Goal: Book appointment/travel/reservation

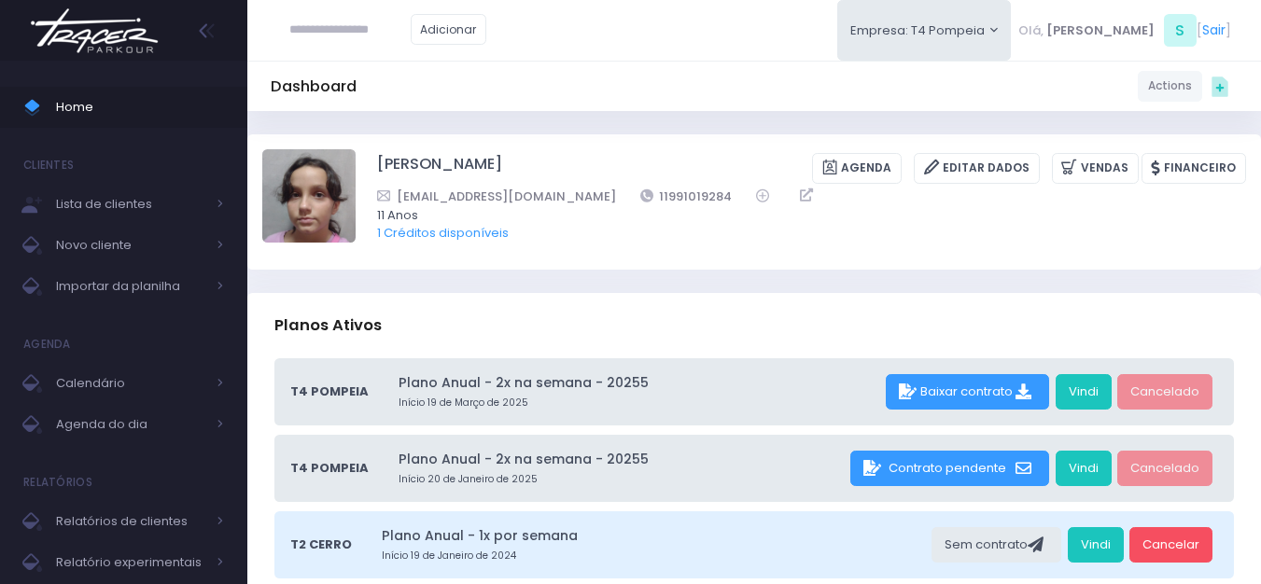
scroll to position [280, 0]
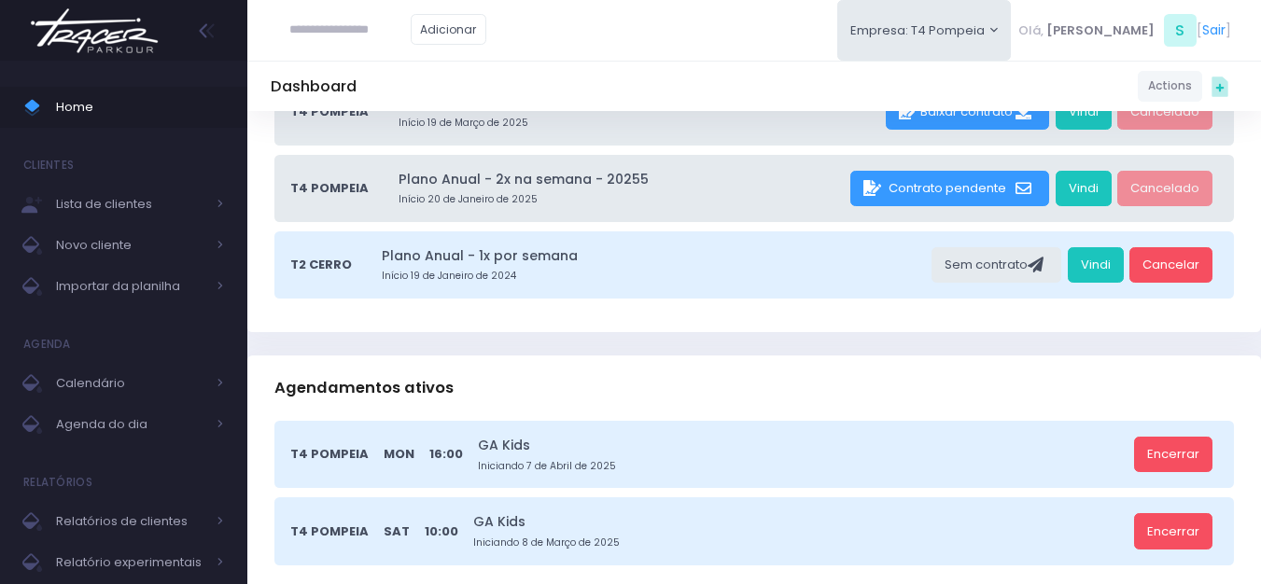
click at [77, 26] on img at bounding box center [94, 30] width 142 height 65
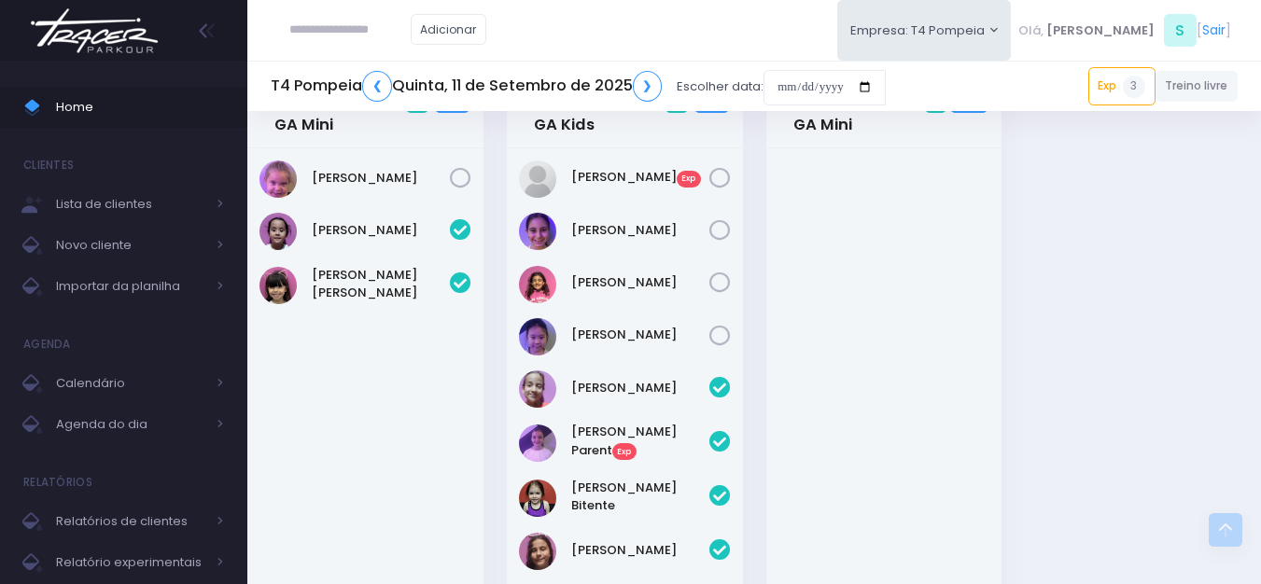
scroll to position [467, 0]
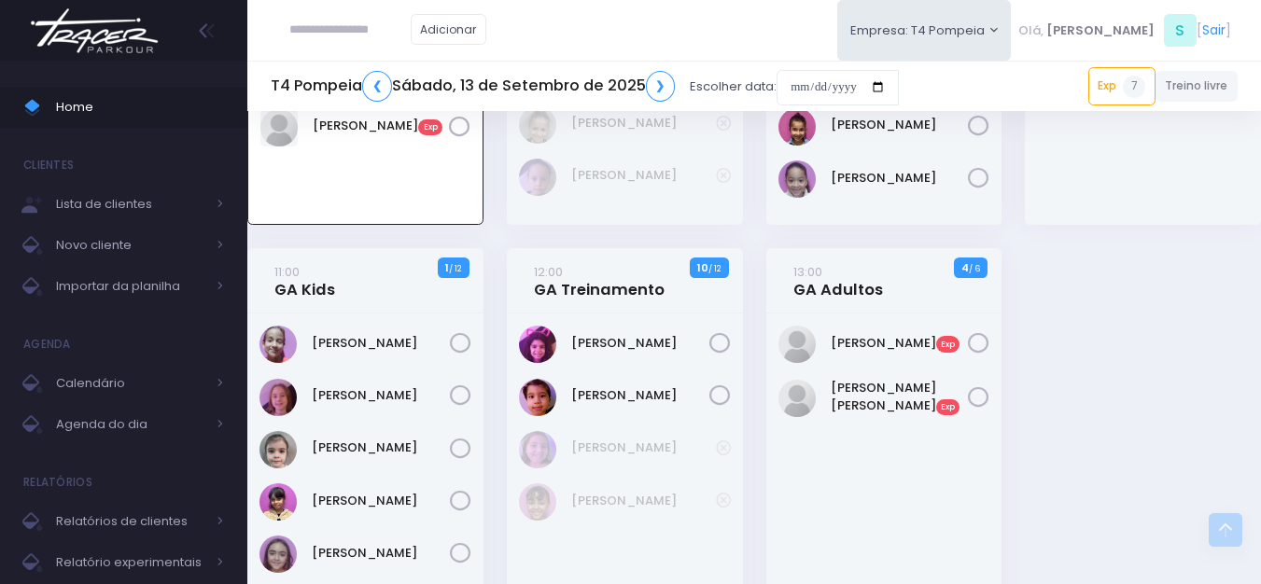
scroll to position [414, 0]
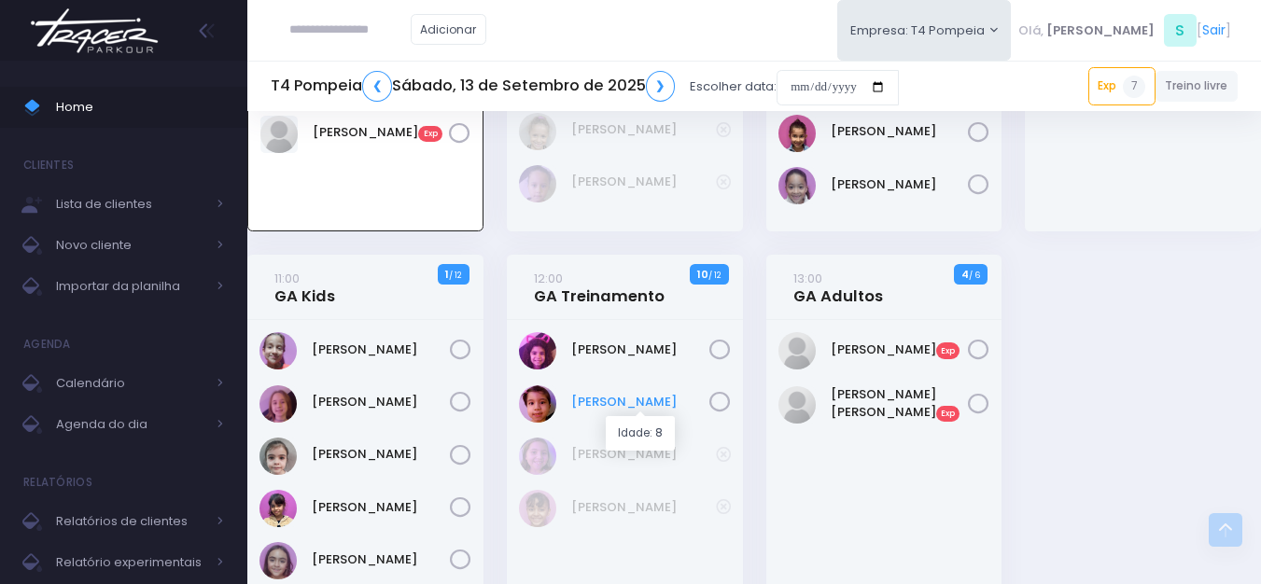
click at [606, 407] on link "[PERSON_NAME]" at bounding box center [640, 402] width 138 height 19
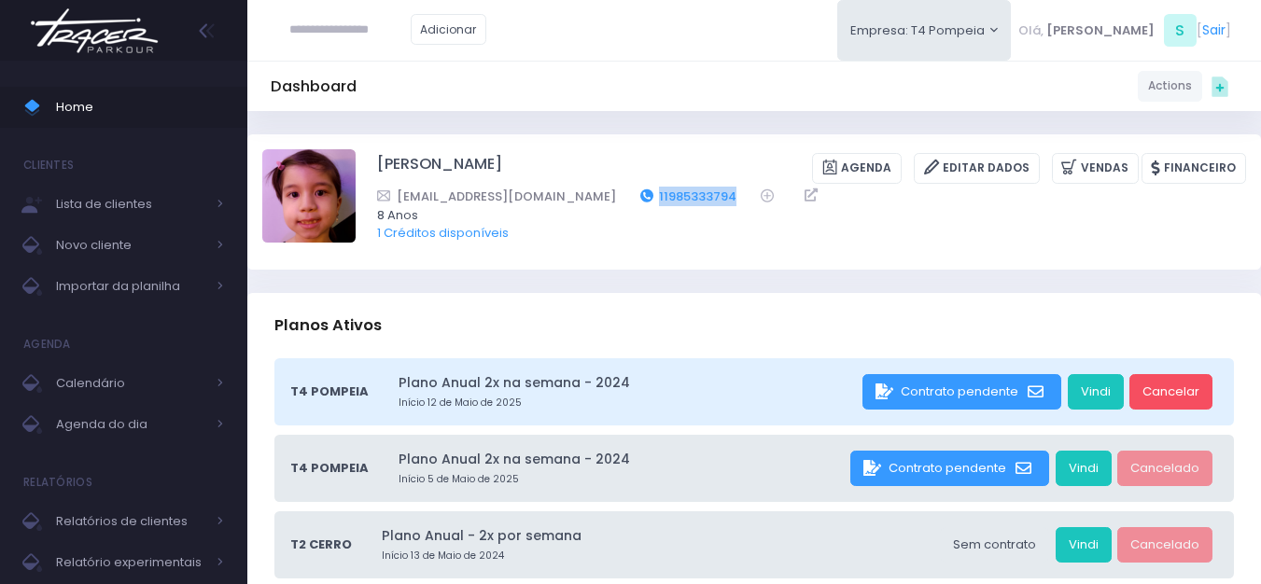
drag, startPoint x: 700, startPoint y: 202, endPoint x: 614, endPoint y: 196, distance: 86.1
click at [614, 196] on div "vanessayadoya@gmail.com 11985333794" at bounding box center [799, 197] width 844 height 20
copy link "11985333794"
click at [117, 428] on span "Agenda do dia" at bounding box center [130, 424] width 149 height 24
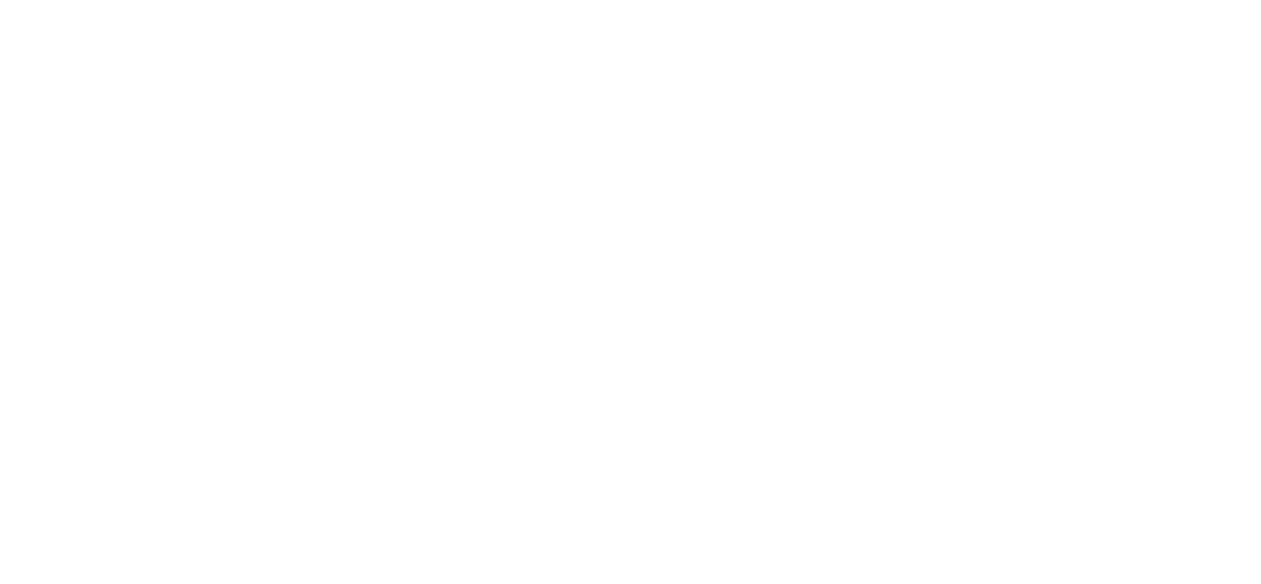
scroll to position [134, 0]
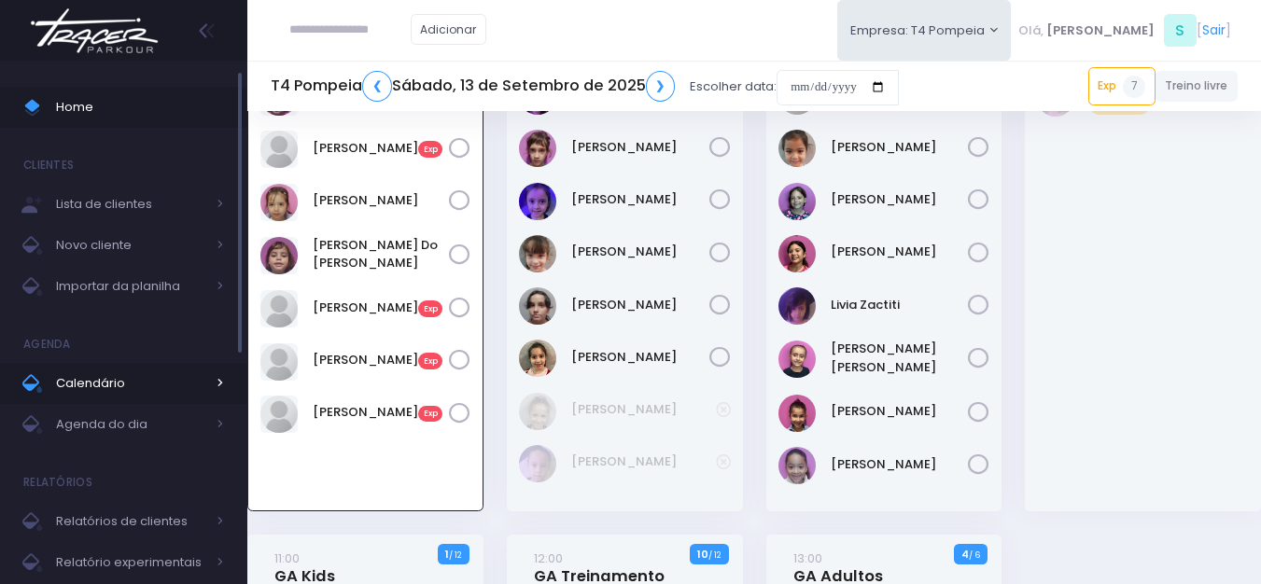
click at [183, 383] on span "Calendário" at bounding box center [130, 383] width 149 height 24
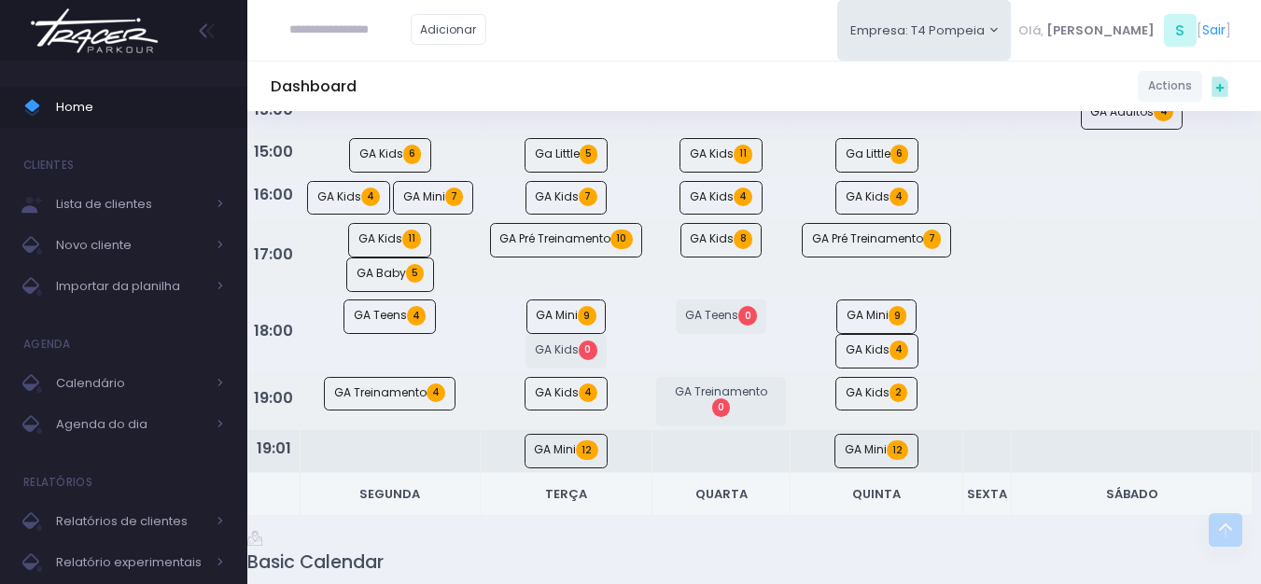
scroll to position [373, 0]
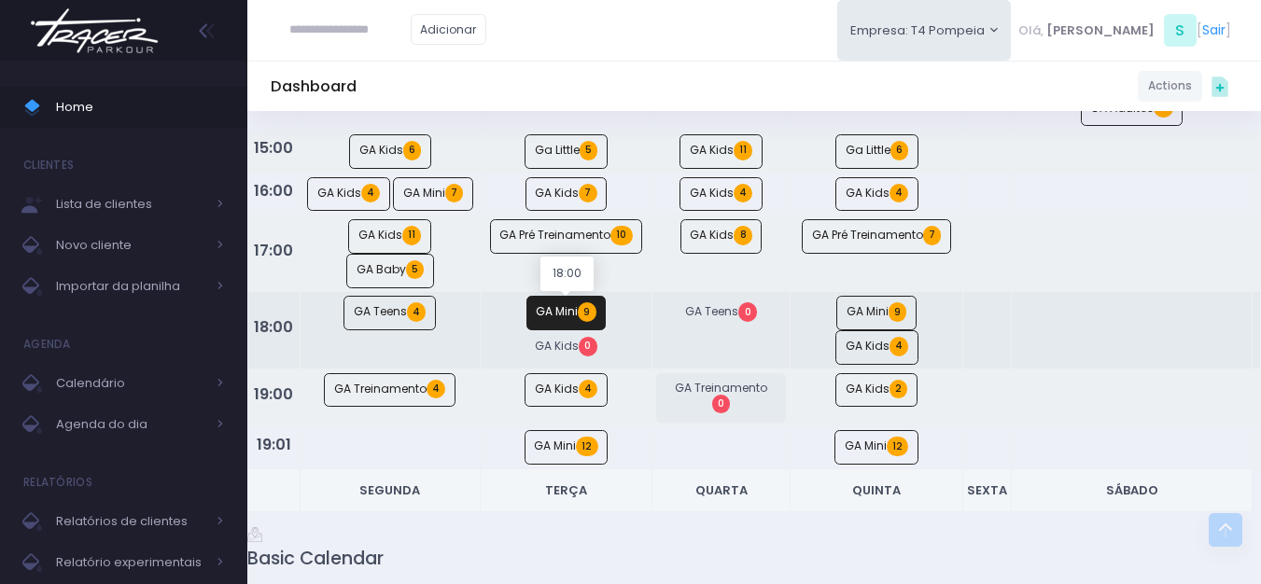
click at [569, 303] on link "GA Mini 9" at bounding box center [566, 313] width 80 height 35
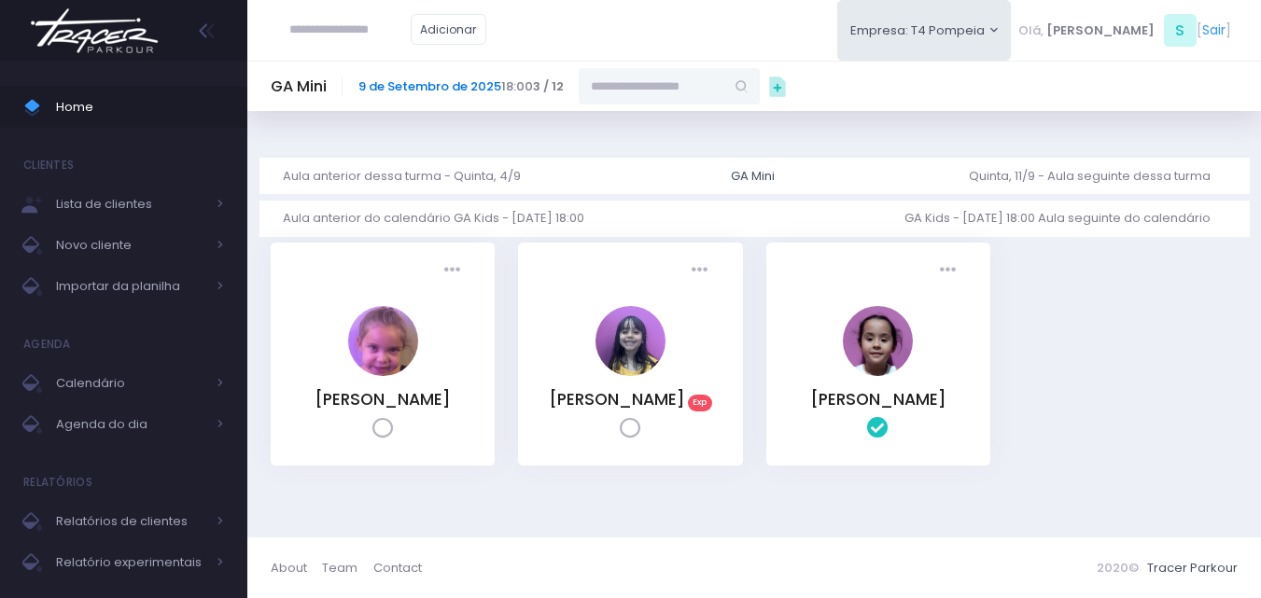
click at [487, 87] on link "9 de Setembro de 2025" at bounding box center [429, 86] width 143 height 18
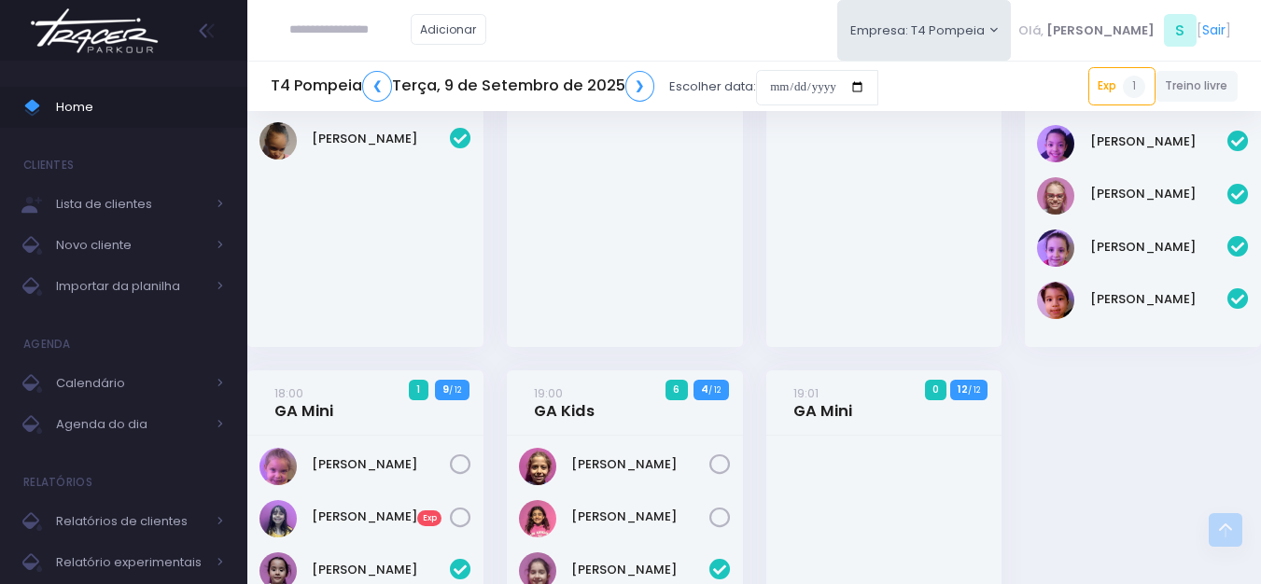
scroll to position [373, 0]
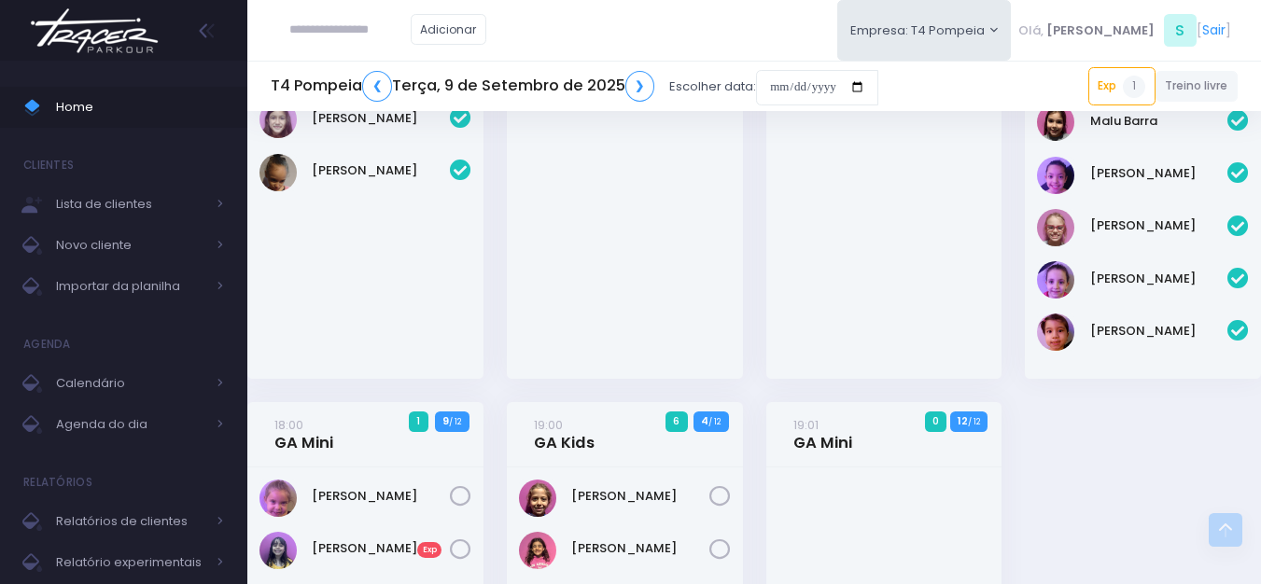
click at [322, 23] on input "text" at bounding box center [349, 29] width 121 height 35
paste input "**********"
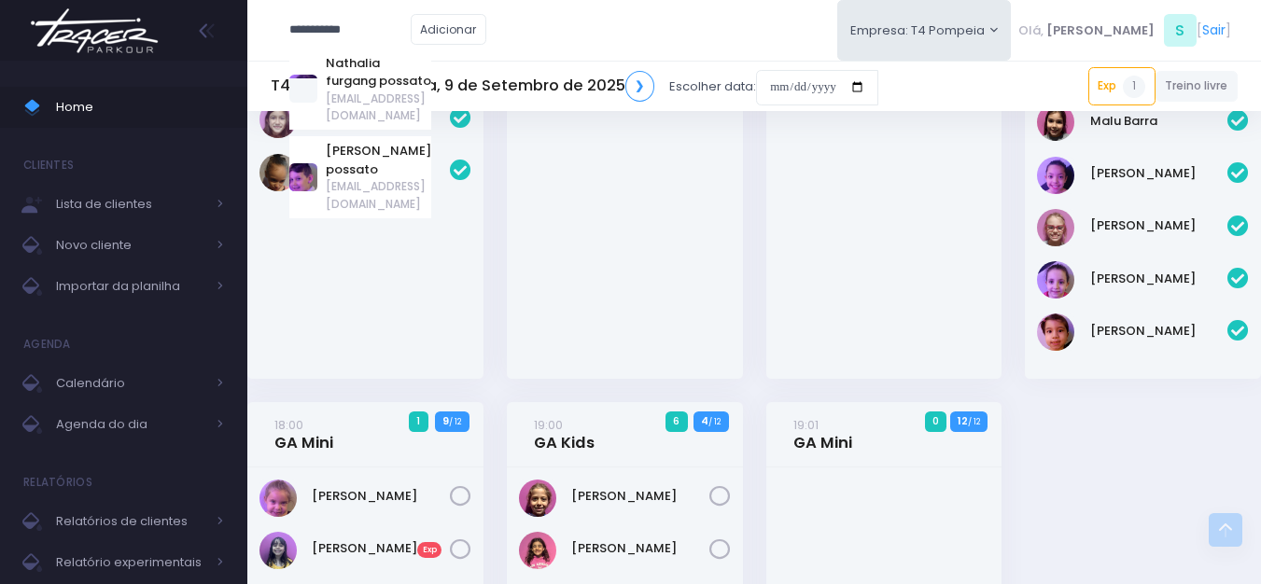
type input "**********"
click at [419, 277] on div "Alice Mattos" at bounding box center [365, 102] width 236 height 552
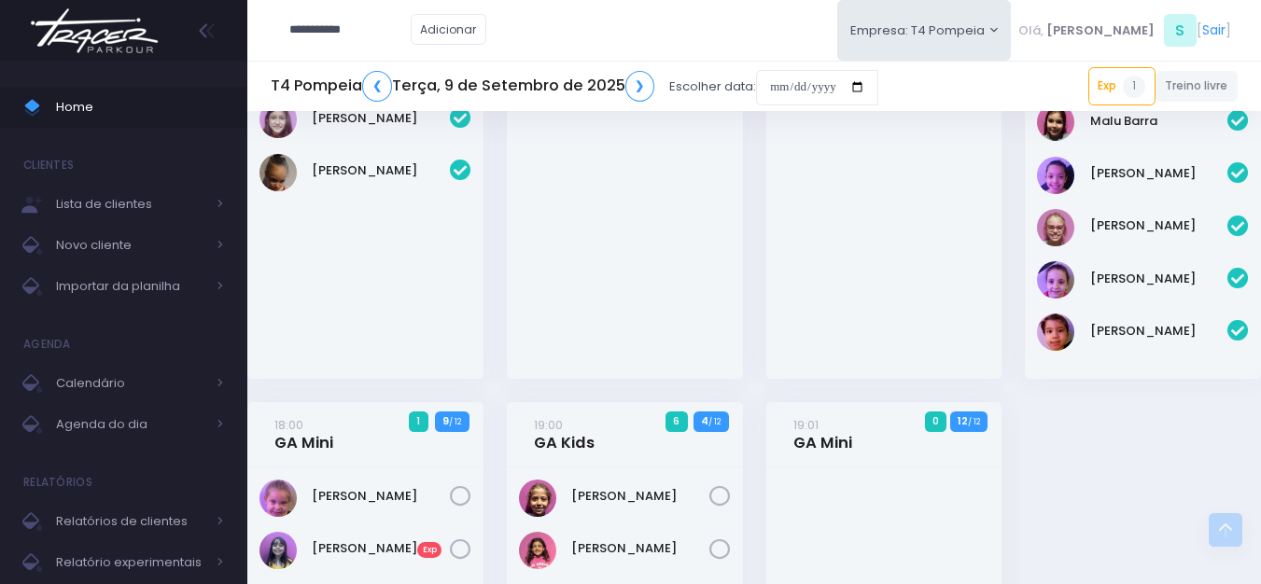
click at [105, 36] on img at bounding box center [94, 30] width 142 height 65
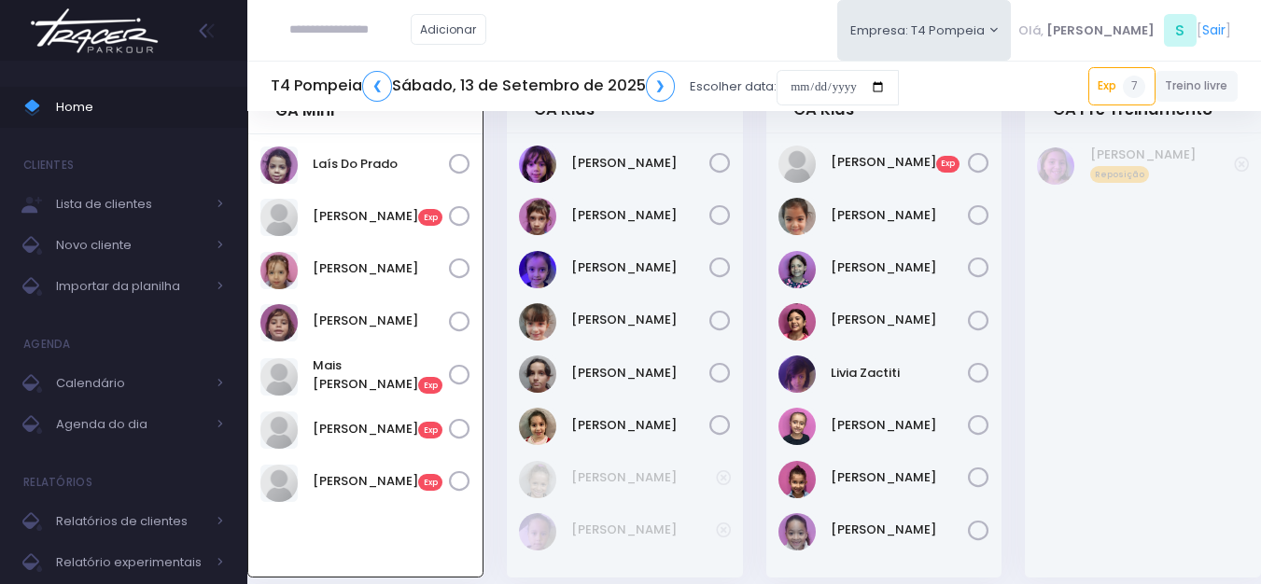
scroll to position [187, 0]
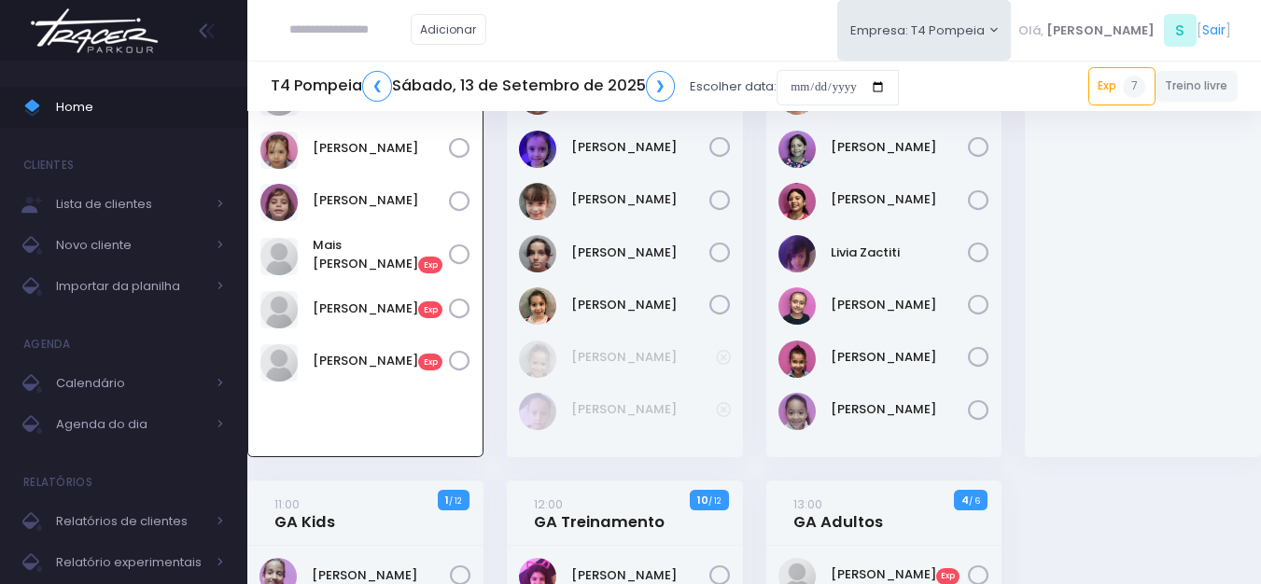
drag, startPoint x: 448, startPoint y: 275, endPoint x: 314, endPoint y: 281, distance: 134.5
click at [314, 281] on div "Laís Do Prado Exp" at bounding box center [365, 235] width 234 height 442
copy link "Manuela Goncalves"
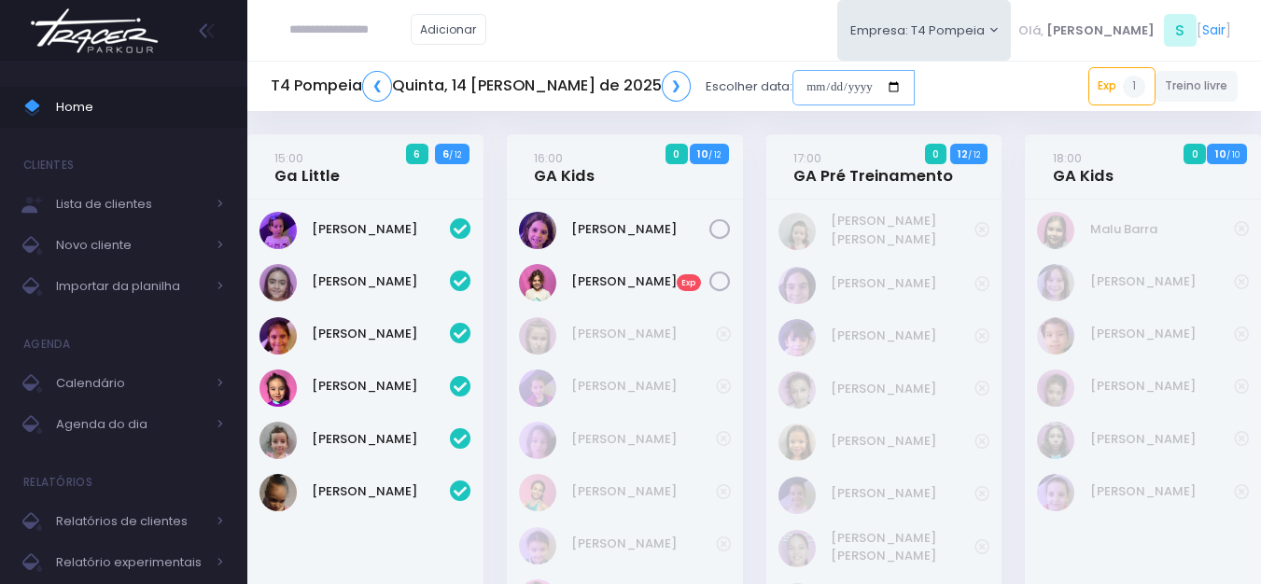
click at [792, 82] on input "date" at bounding box center [853, 87] width 122 height 35
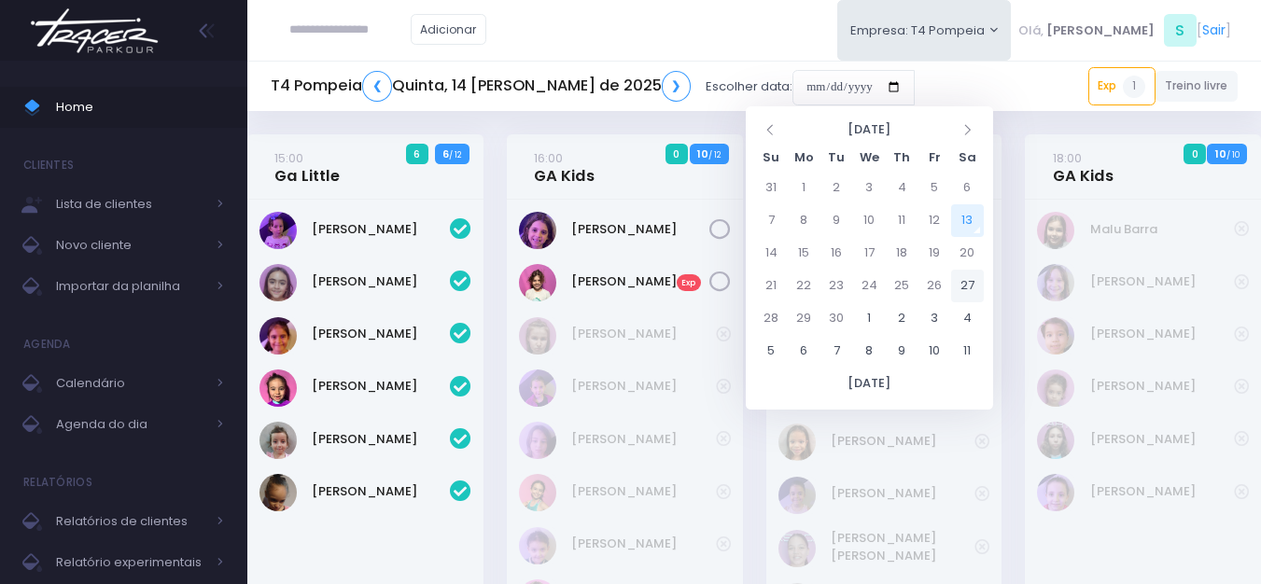
click at [972, 272] on td "27" at bounding box center [967, 286] width 33 height 33
type input "**********"
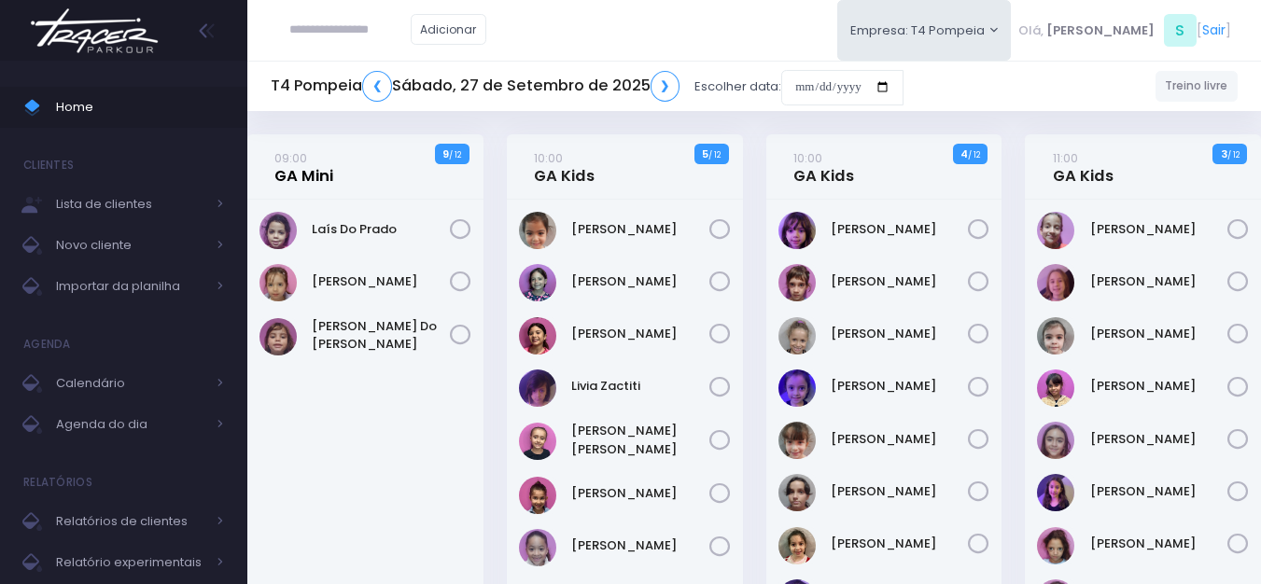
click at [320, 174] on link "09:00 GA Mini" at bounding box center [303, 166] width 59 height 37
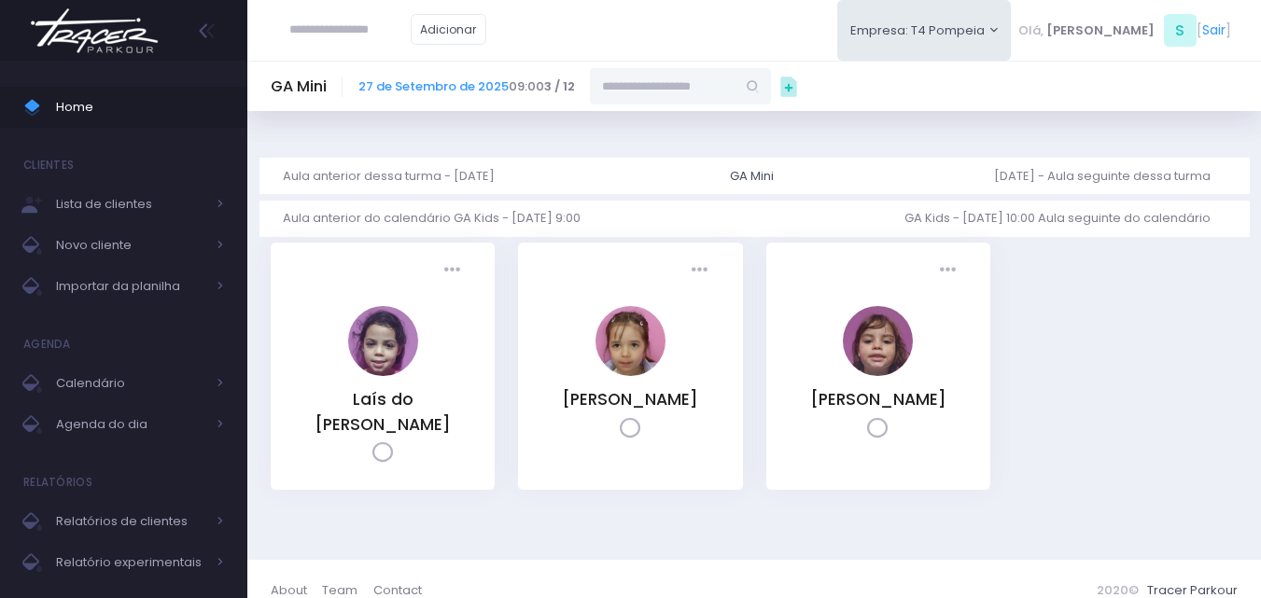
click at [643, 101] on input "text" at bounding box center [663, 85] width 146 height 35
paste input "**********"
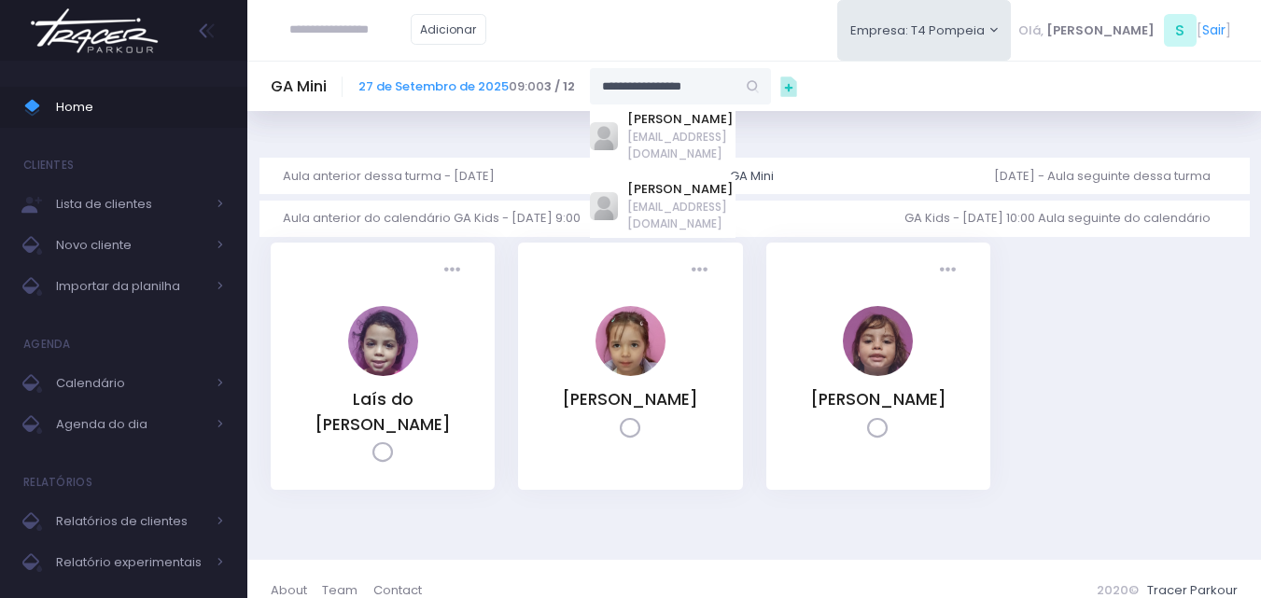
drag, startPoint x: 736, startPoint y: 86, endPoint x: 348, endPoint y: 112, distance: 389.0
click at [348, 112] on div "Dashboard Actions Choose Label: Customer Partner Suplier Member Staff Add new" at bounding box center [753, 335] width 1013 height 449
paste input "text"
click at [706, 114] on link "[PERSON_NAME]" at bounding box center [681, 119] width 108 height 19
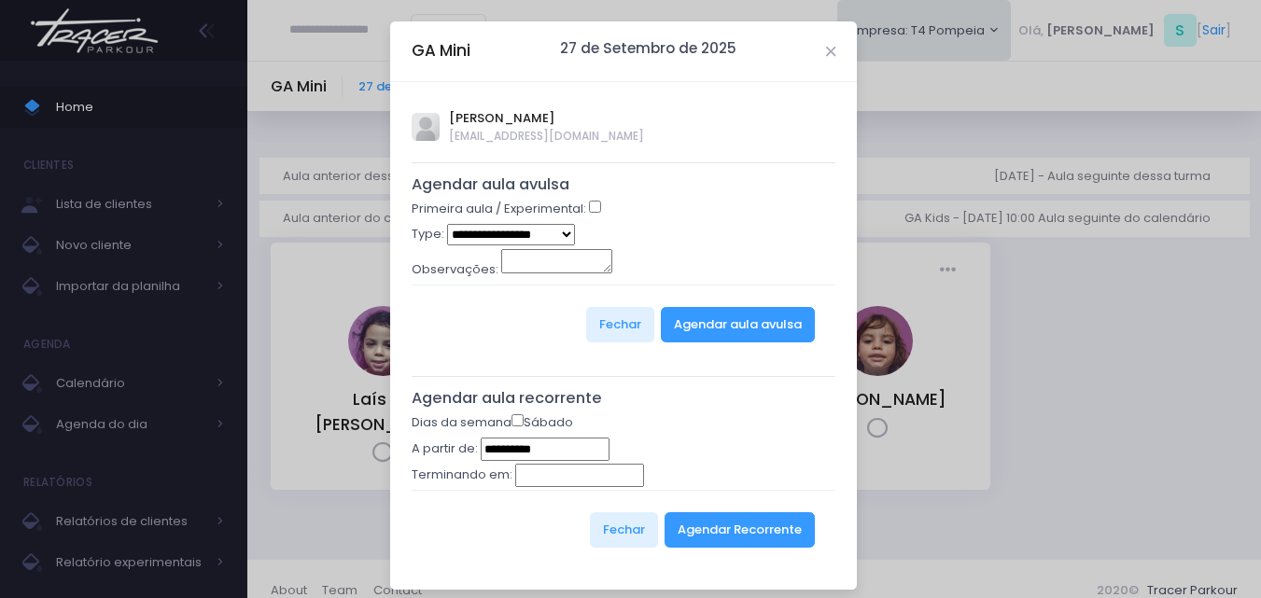
type input "**********"
select select "*"
click at [662, 313] on button "Agendar aula avulsa" at bounding box center [738, 324] width 154 height 35
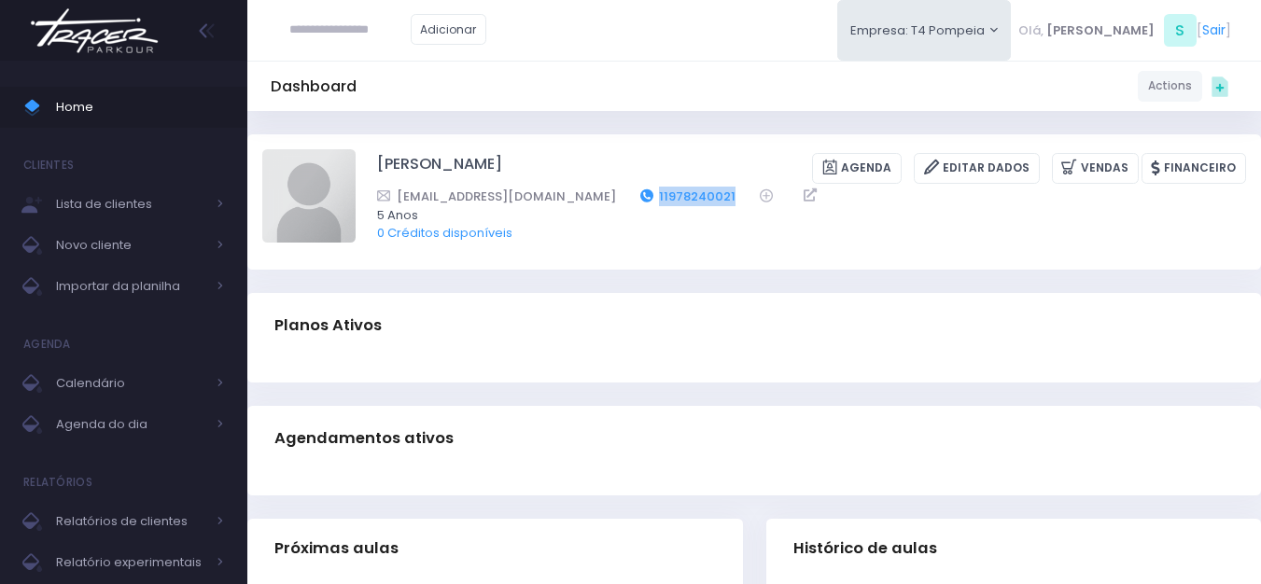
drag, startPoint x: 700, startPoint y: 189, endPoint x: 620, endPoint y: 202, distance: 80.2
click at [620, 202] on div "kate.goncalves93@gmail.com 11978240021" at bounding box center [799, 197] width 844 height 20
copy link "11978240021"
